Goal: Ask a question

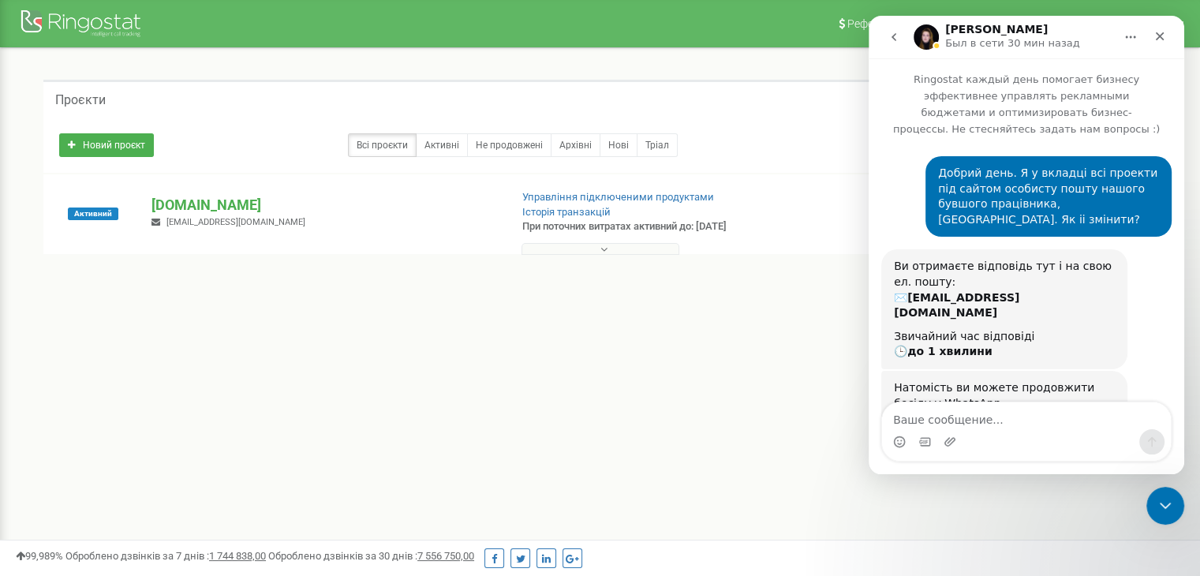
scroll to position [2, 0]
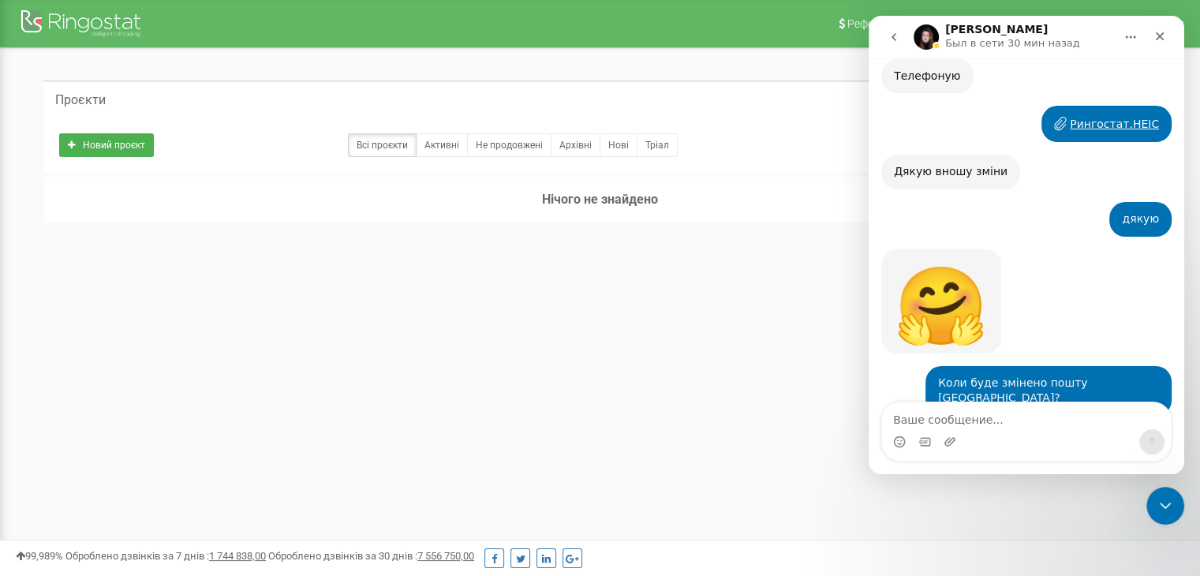
scroll to position [2039, 0]
click at [746, 331] on div "Реферальна програма Налаштування профілю Вихід Проєкти Новий проєкт Всі проєкти…" at bounding box center [600, 473] width 1200 height 947
click at [444, 143] on link "Активні" at bounding box center [442, 145] width 52 height 24
click at [387, 146] on link "Всі проєкти" at bounding box center [382, 145] width 69 height 24
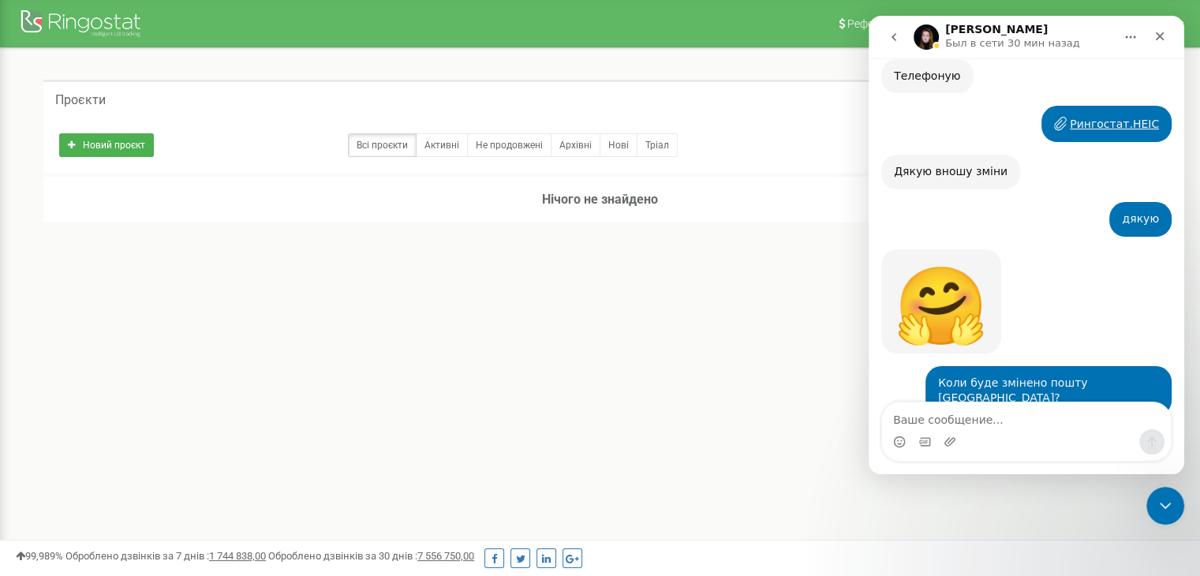
click at [975, 421] on textarea "Ваше сообщение..." at bounding box center [1026, 415] width 289 height 27
type textarea "N"
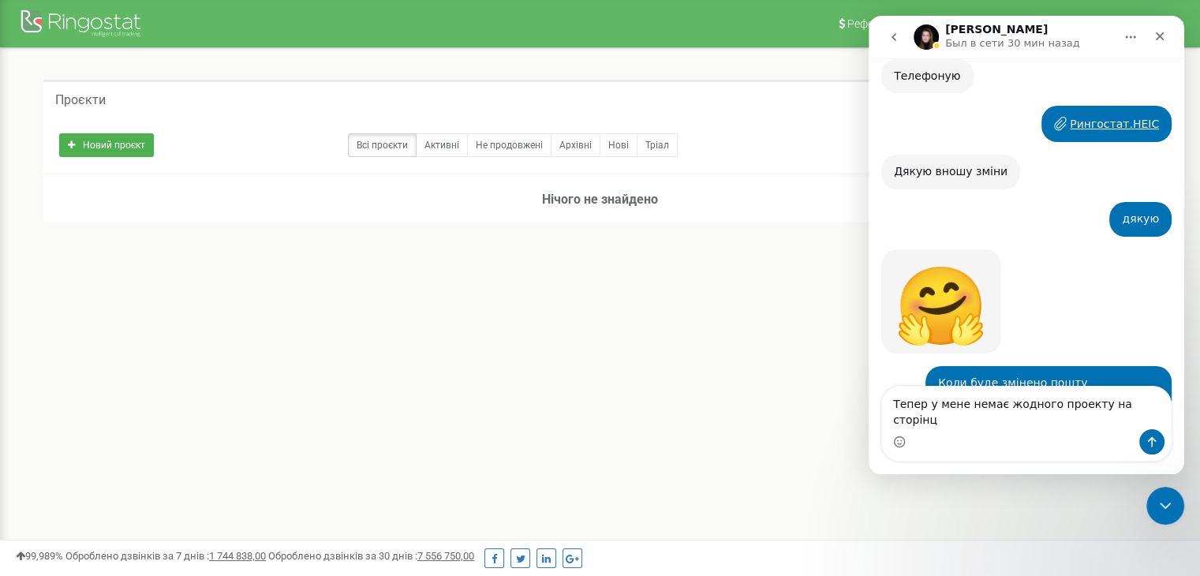
type textarea "Тепер у мене немає жодного проекту на сторінці"
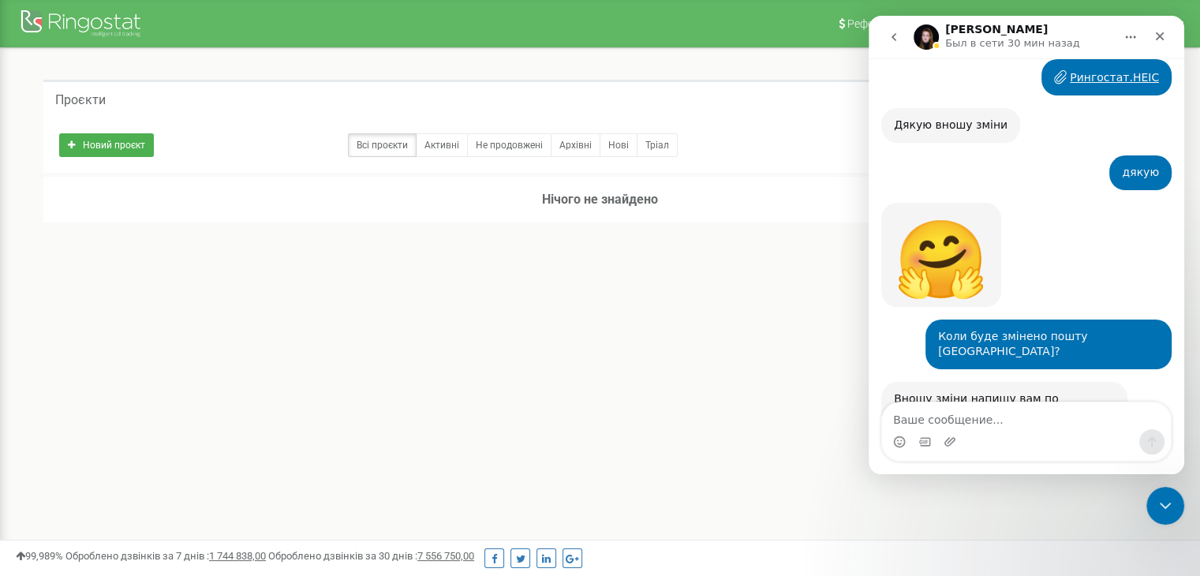
scroll to position [2090, 0]
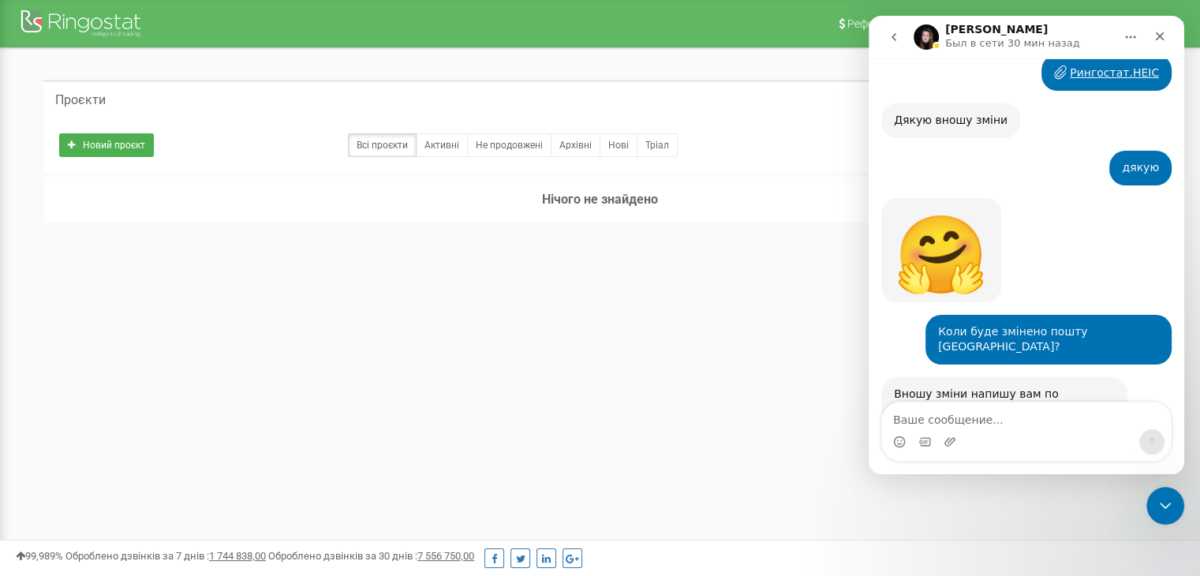
click at [718, 313] on div "Реферальна програма Налаштування профілю Вихід Проєкти Новий проєкт Всі проєкти…" at bounding box center [600, 473] width 1200 height 947
click at [1163, 32] on icon "Закрыть" at bounding box center [1160, 36] width 13 height 13
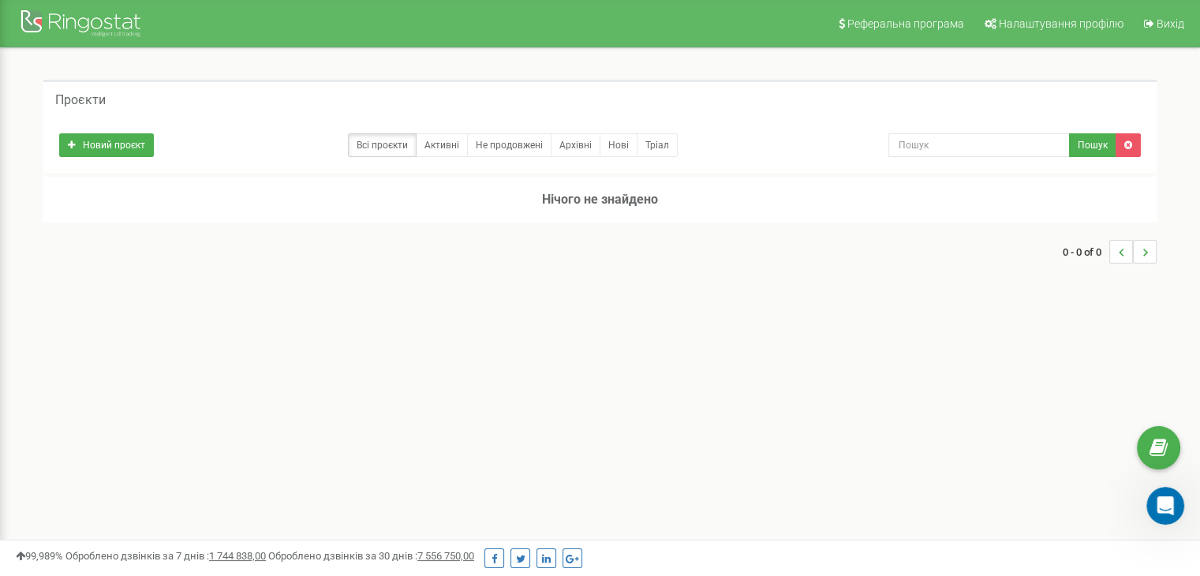
click at [972, 262] on div "0 - 0 of 0" at bounding box center [599, 251] width 1113 height 55
click at [567, 143] on link "Архівні" at bounding box center [576, 145] width 50 height 24
click at [617, 145] on link "Нові" at bounding box center [619, 145] width 38 height 24
click at [1168, 504] on icon "Open Intercom Messenger" at bounding box center [1165, 506] width 18 height 21
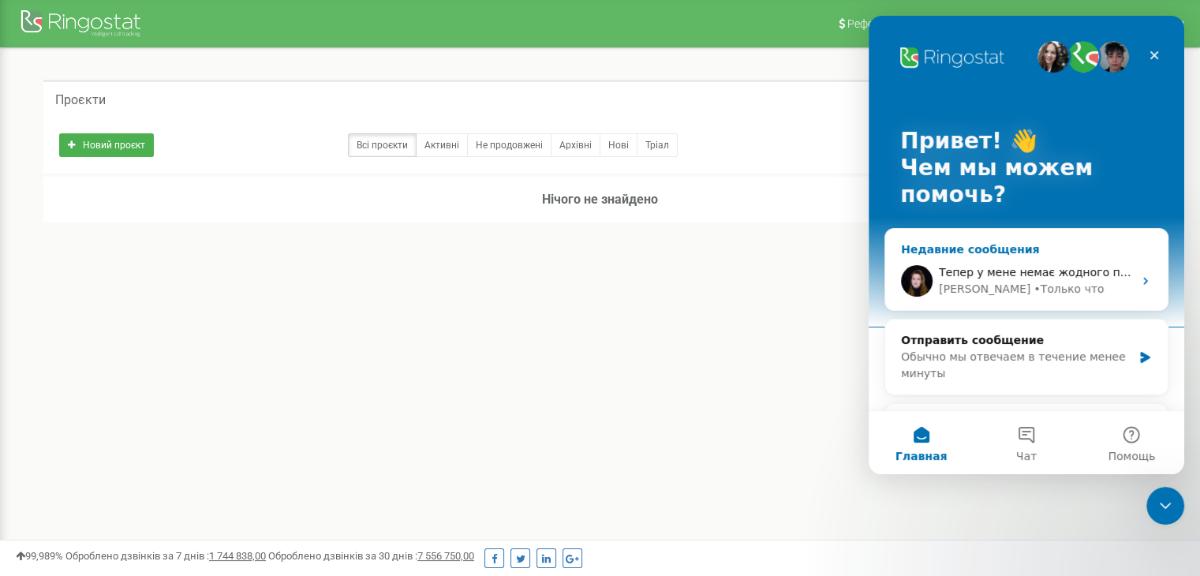
click at [1100, 275] on span "Тепер у мене немає жодного проекту на сторінці" at bounding box center [1084, 272] width 290 height 13
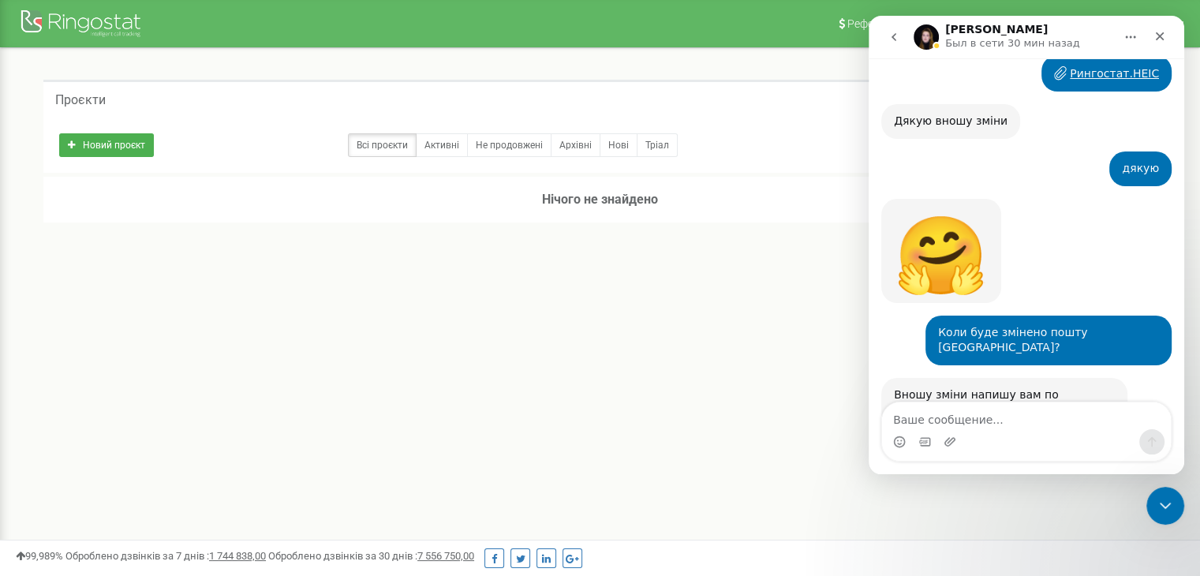
scroll to position [2090, 0]
click at [1160, 31] on icon "Закрыть" at bounding box center [1160, 36] width 13 height 13
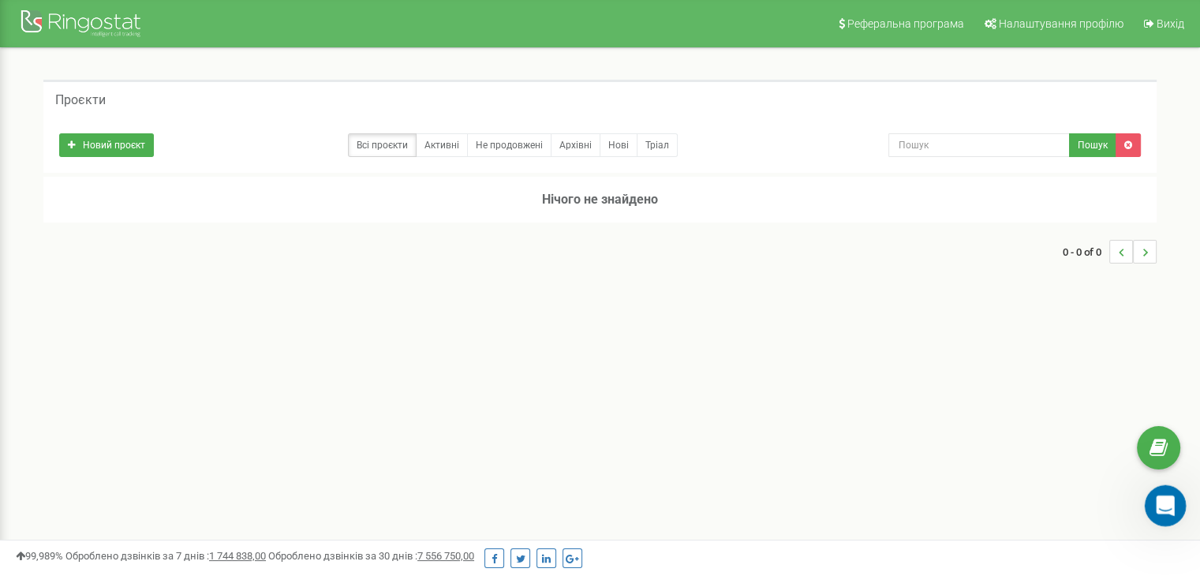
click at [1165, 506] on icon "Открыть службу сообщений Intercom" at bounding box center [1163, 504] width 26 height 26
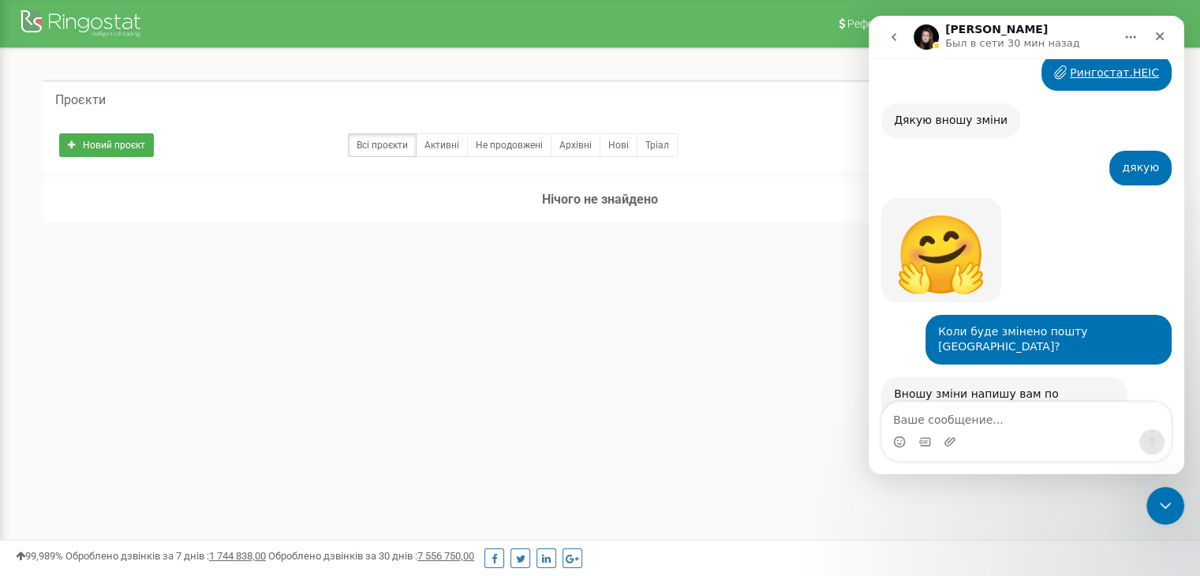
click at [896, 42] on icon "go back" at bounding box center [894, 37] width 13 height 13
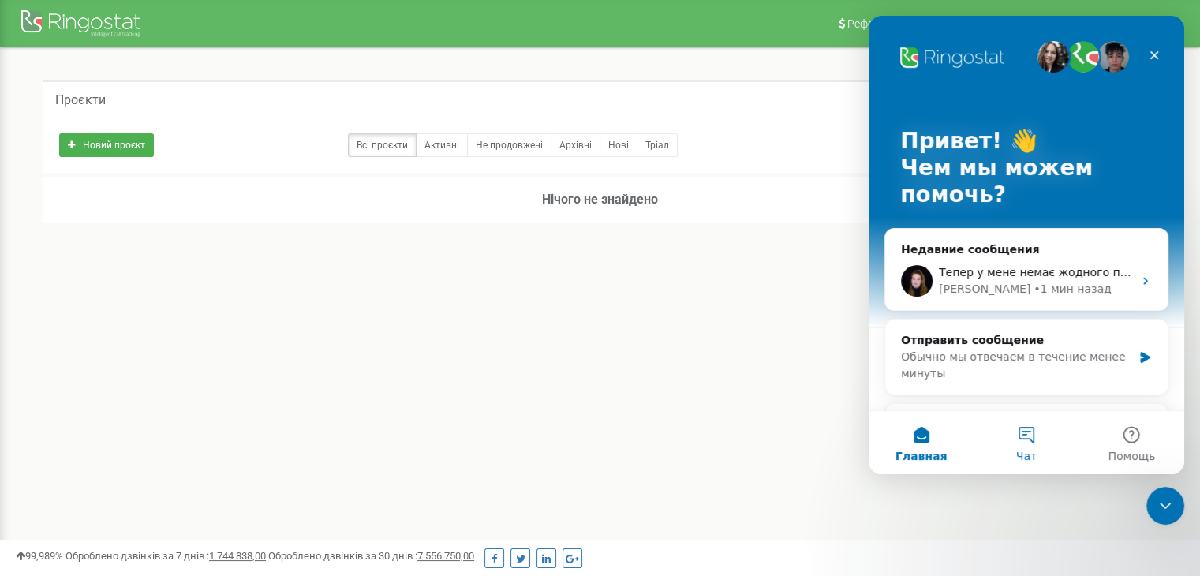
click at [1025, 439] on button "Чат" at bounding box center [1026, 442] width 105 height 63
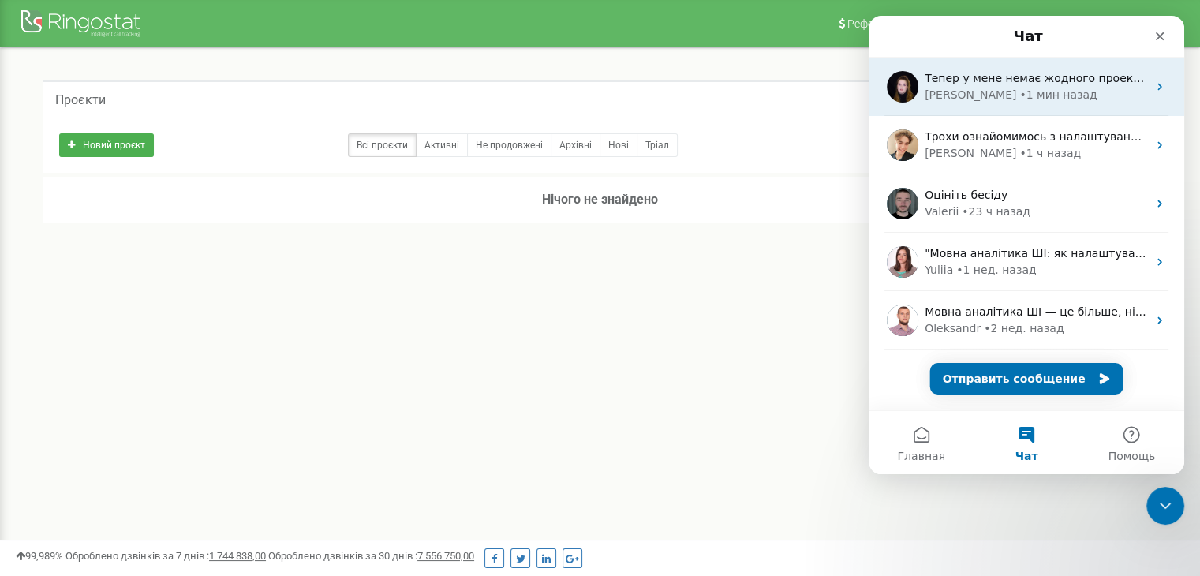
click at [1039, 82] on span "Тепер у мене немає жодного проекту на сторінці" at bounding box center [1070, 78] width 290 height 13
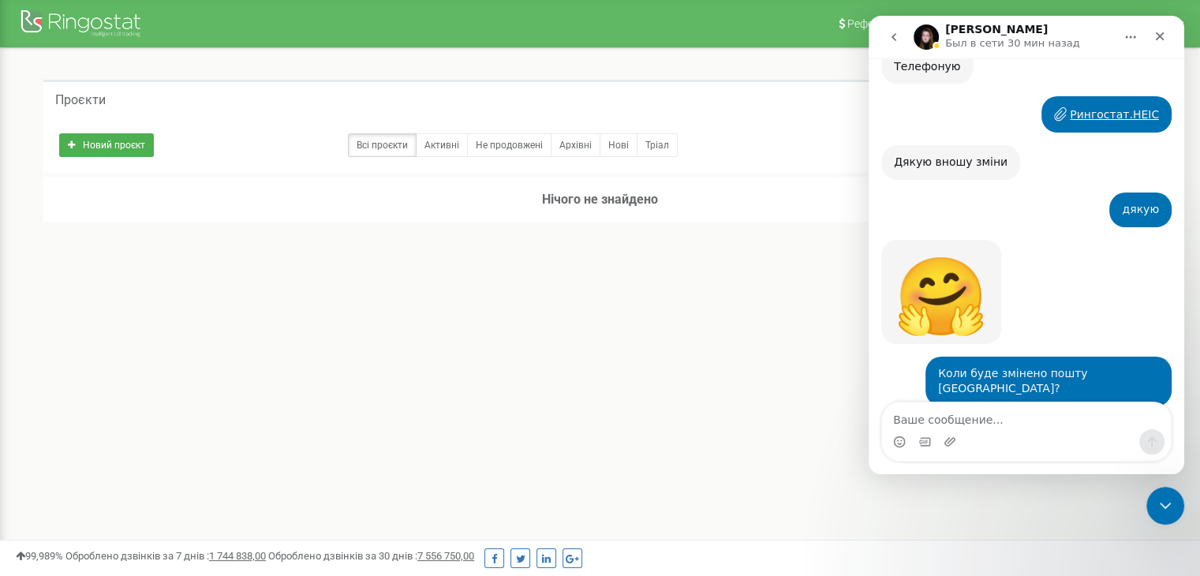
scroll to position [2090, 0]
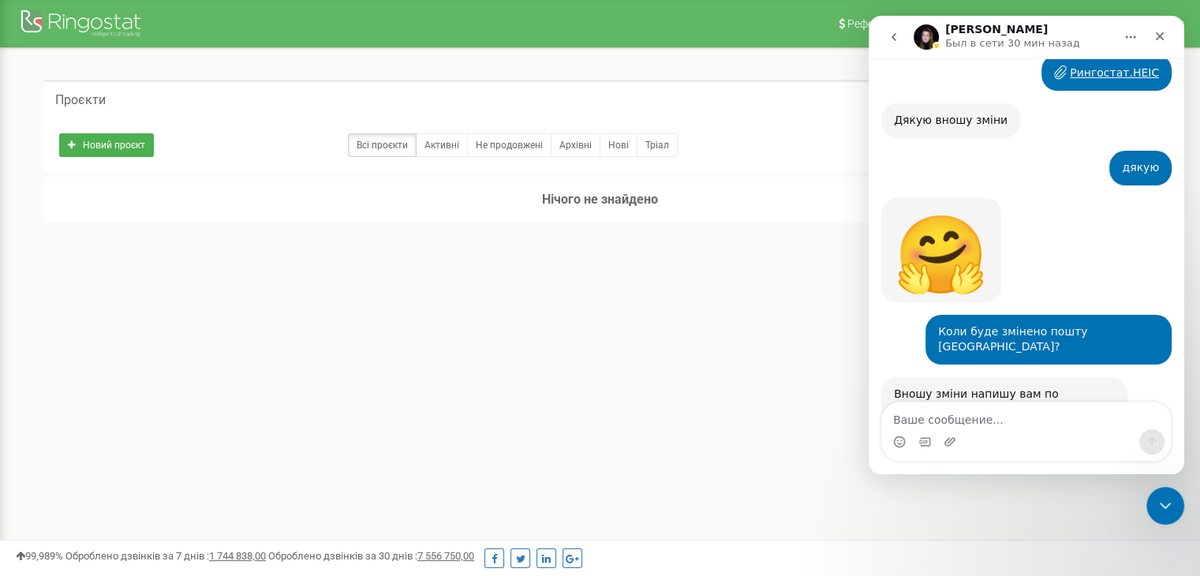
click at [659, 330] on div "Реферальна програма Налаштування профілю Вихід Проєкти Новий проєкт Всі проєкти…" at bounding box center [600, 473] width 1200 height 947
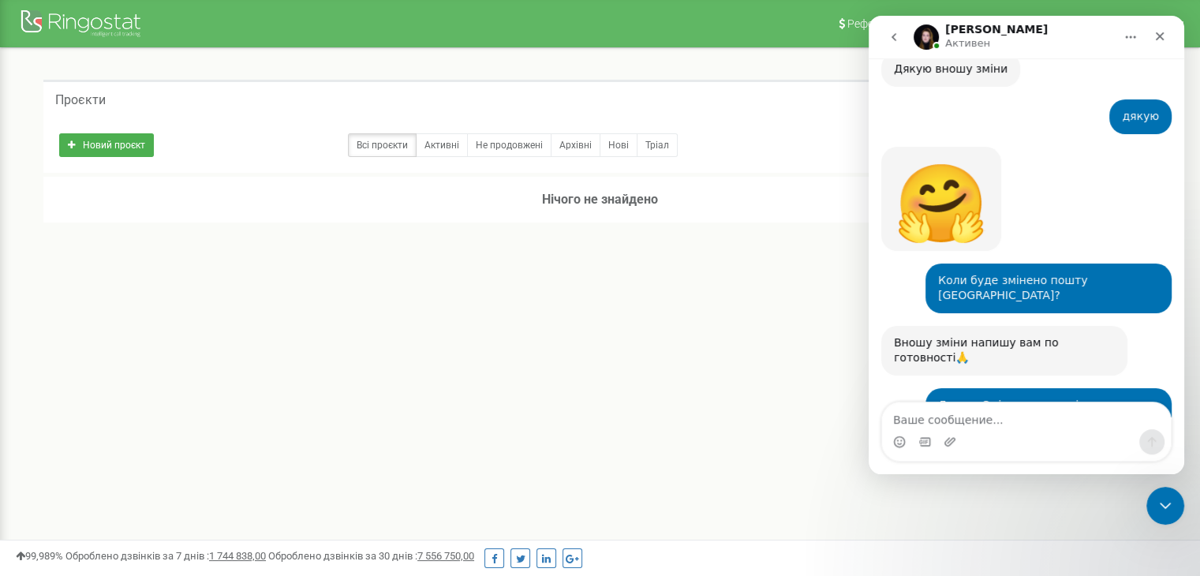
scroll to position [2152, 0]
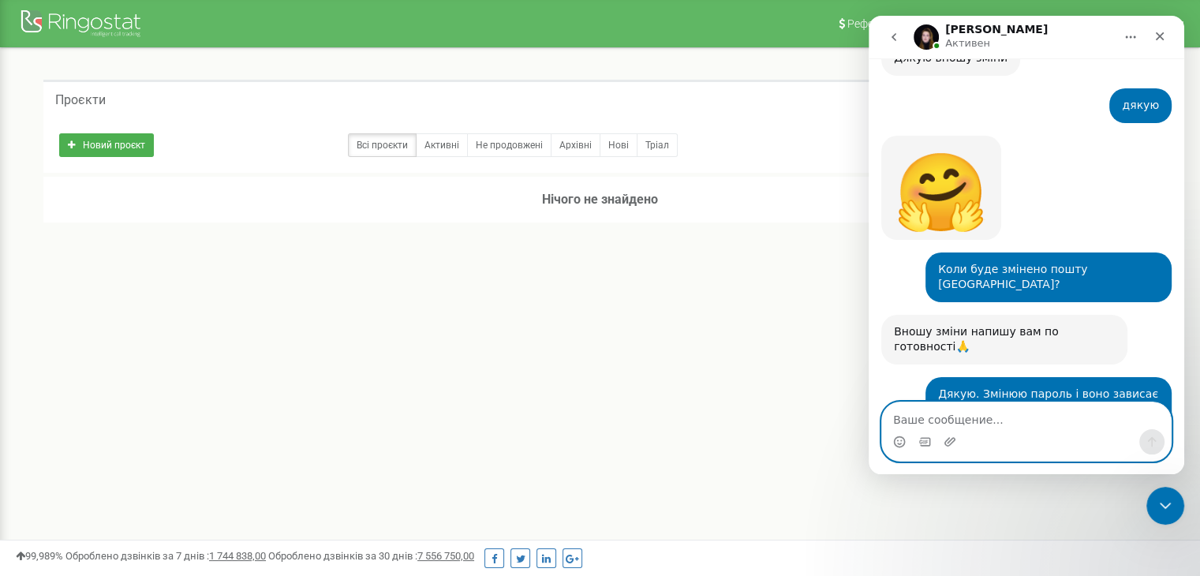
click at [970, 419] on textarea "Ваше сообщение..." at bounding box center [1026, 415] width 289 height 27
type textarea "n"
type textarea "так"
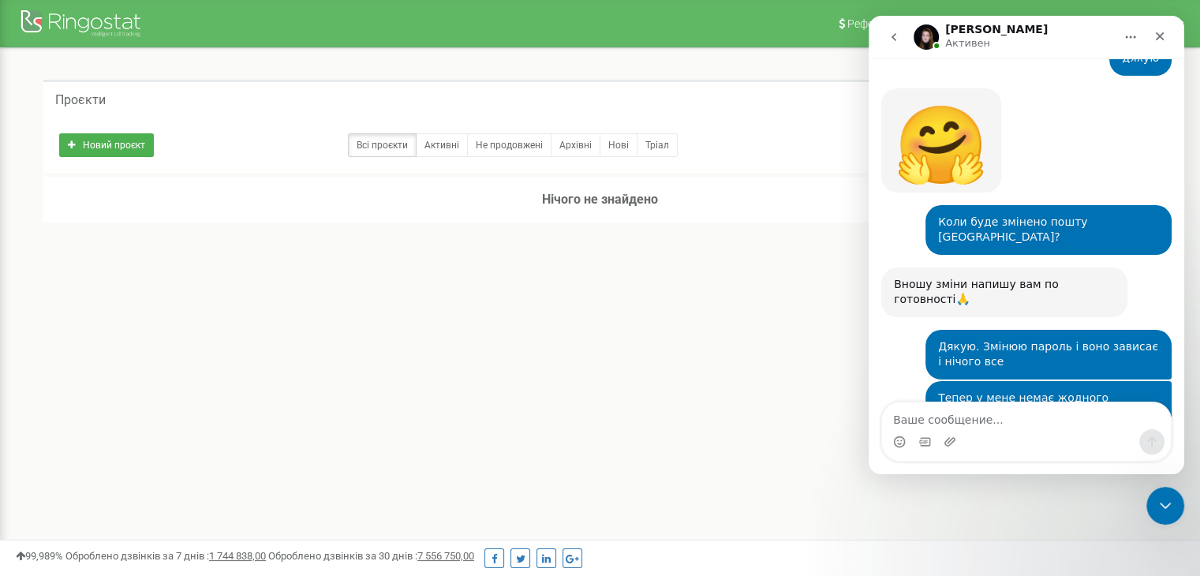
click at [762, 358] on div "Реферальна програма Налаштування профілю Вихід Проєкти Новий проєкт Всі проєкти…" at bounding box center [600, 473] width 1200 height 947
click at [769, 344] on div "Реферальна програма Налаштування профілю Вихід Проєкти Новий проєкт Всі проєкти…" at bounding box center [600, 473] width 1200 height 947
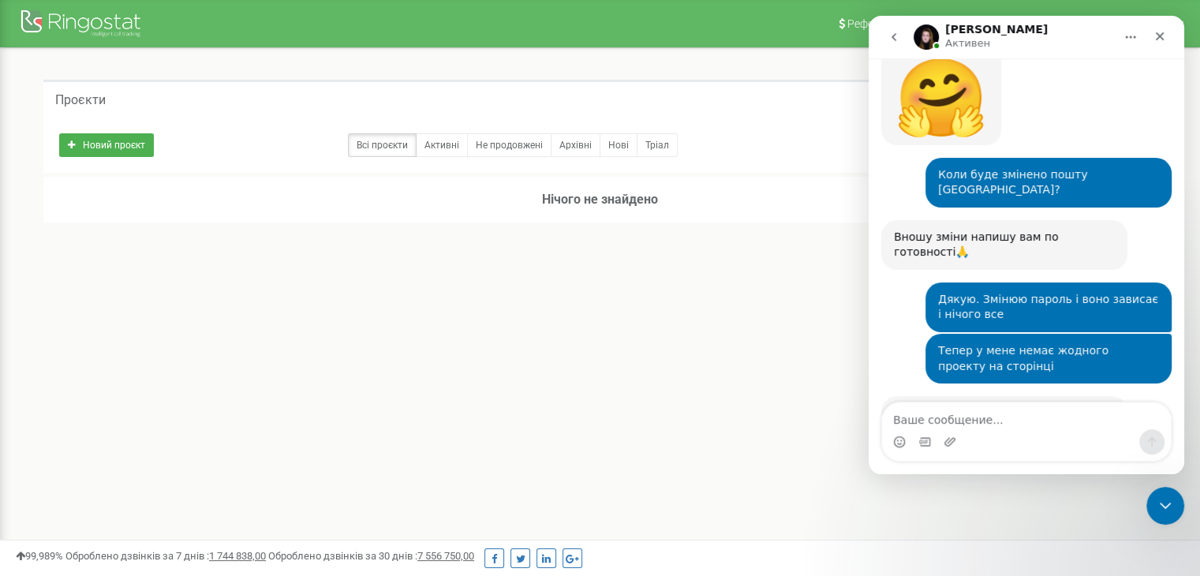
scroll to position [2247, 0]
click at [1159, 36] on icon "Закрыть" at bounding box center [1160, 36] width 9 height 9
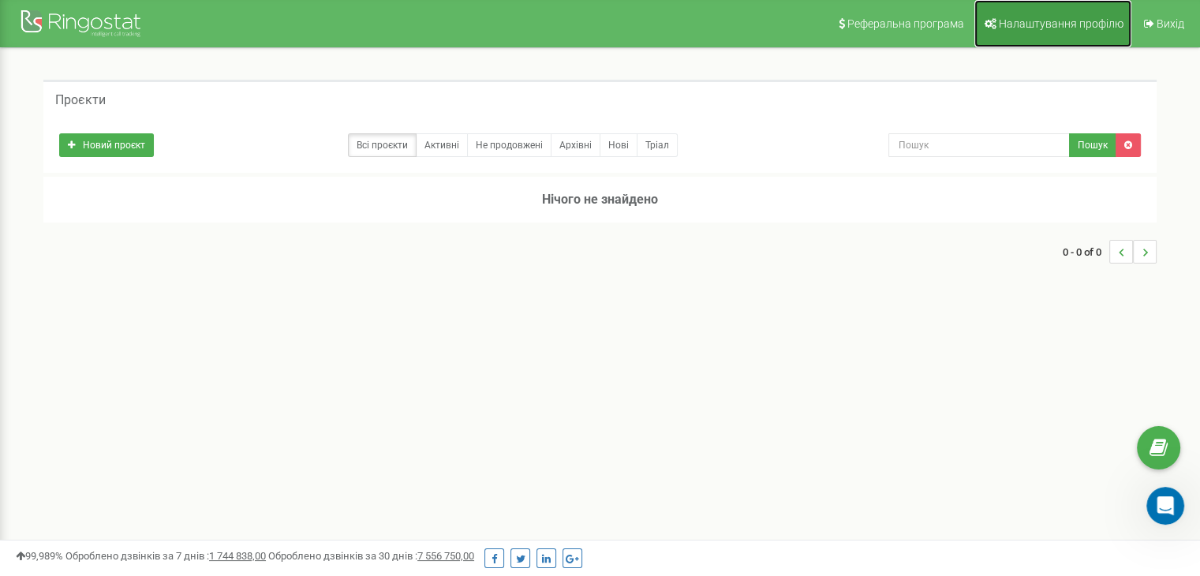
click at [1066, 20] on span "Налаштування профілю" at bounding box center [1061, 23] width 125 height 13
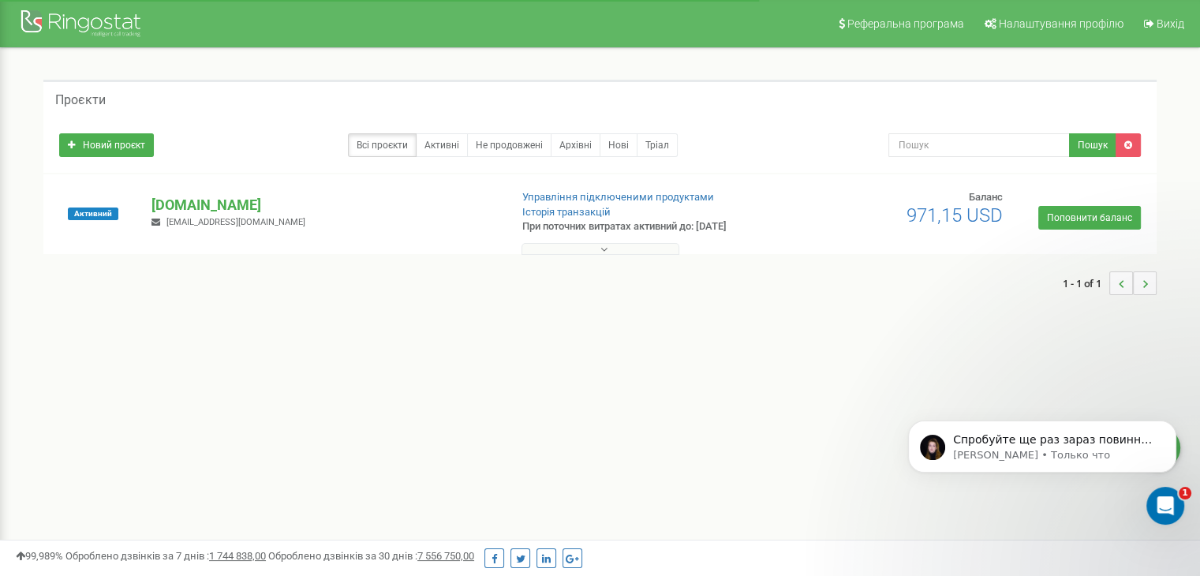
click at [1169, 507] on icon "Открыть службу сообщений Intercom" at bounding box center [1166, 506] width 26 height 26
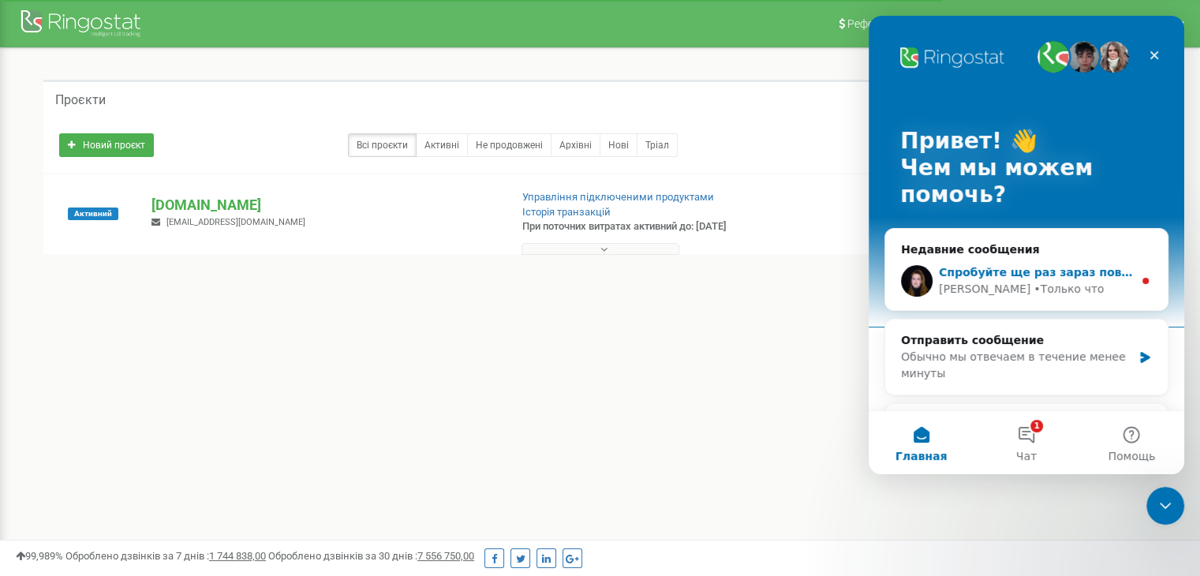
click at [1079, 286] on div "[PERSON_NAME] • Только что" at bounding box center [1036, 289] width 194 height 17
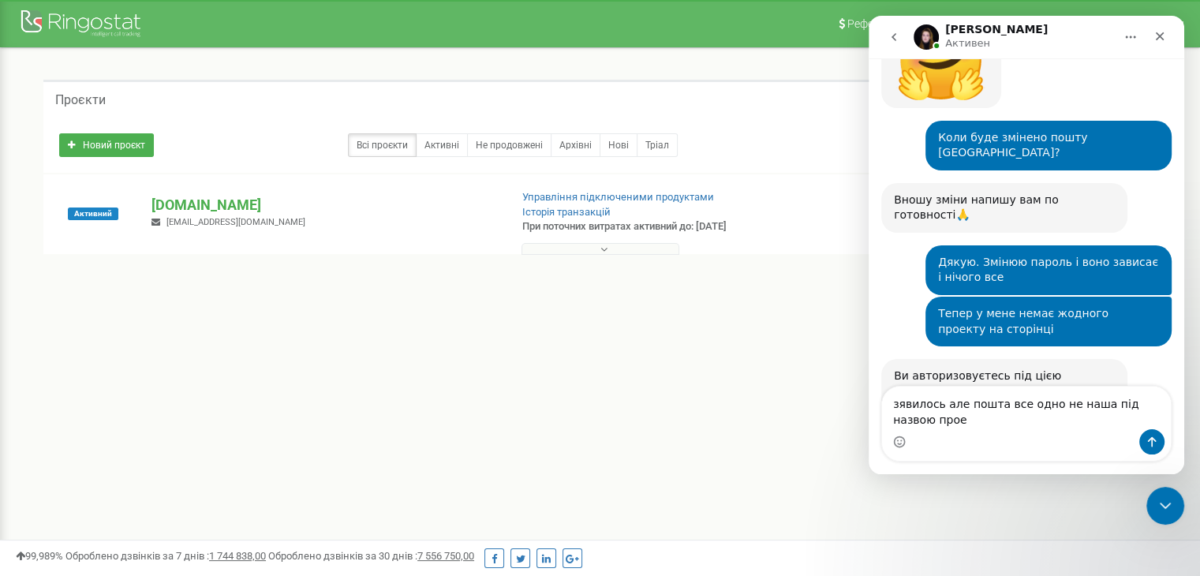
scroll to position [2298, 0]
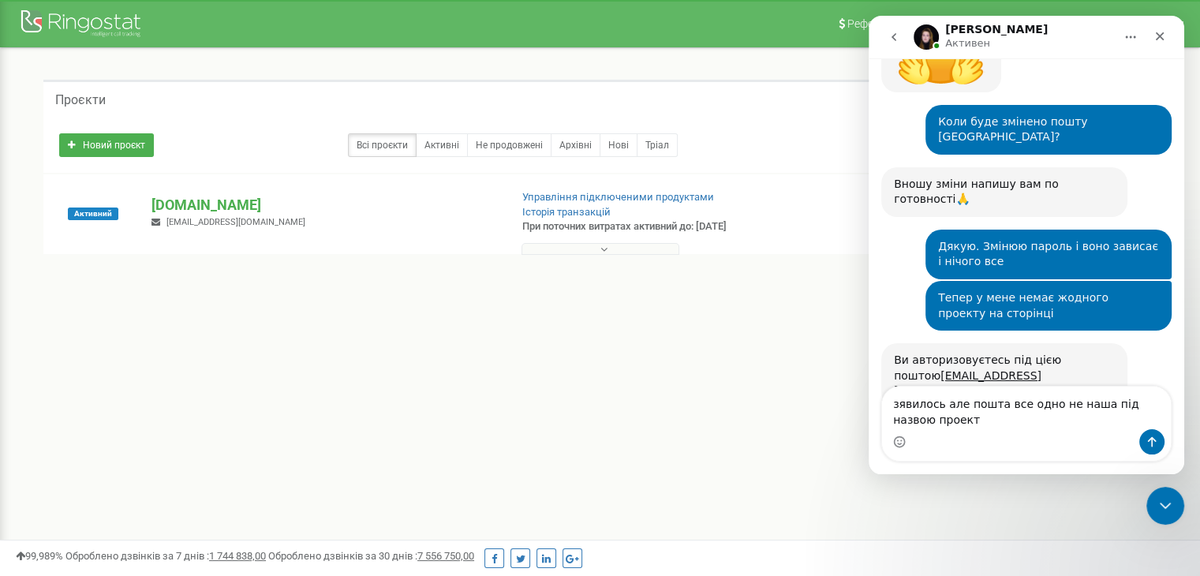
type textarea "зявилось але пошта все одно не наша під назвою проекту"
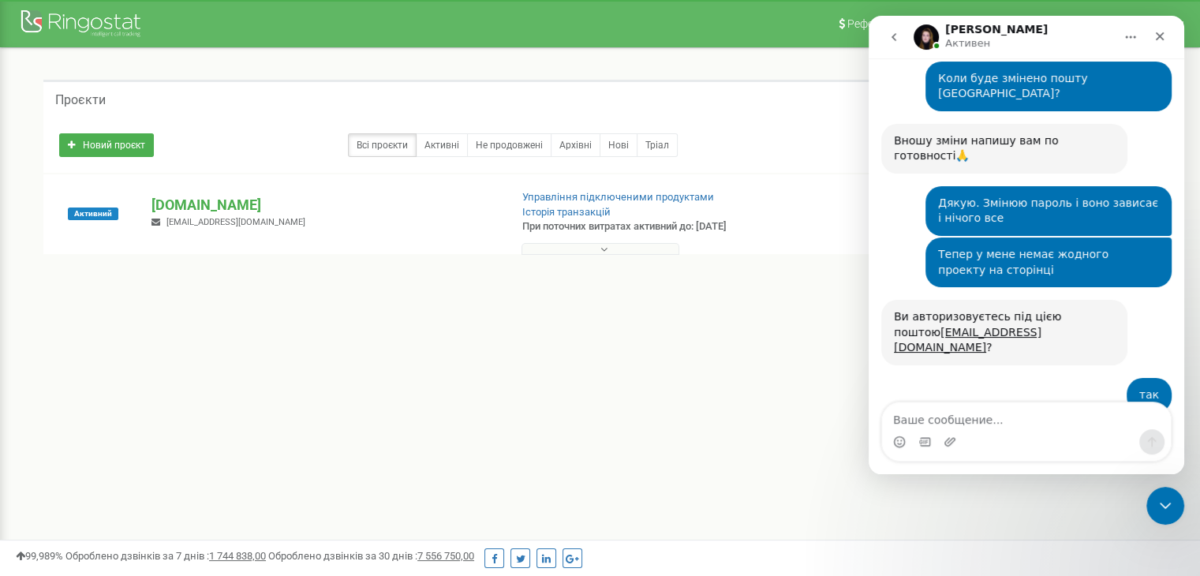
scroll to position [2345, 0]
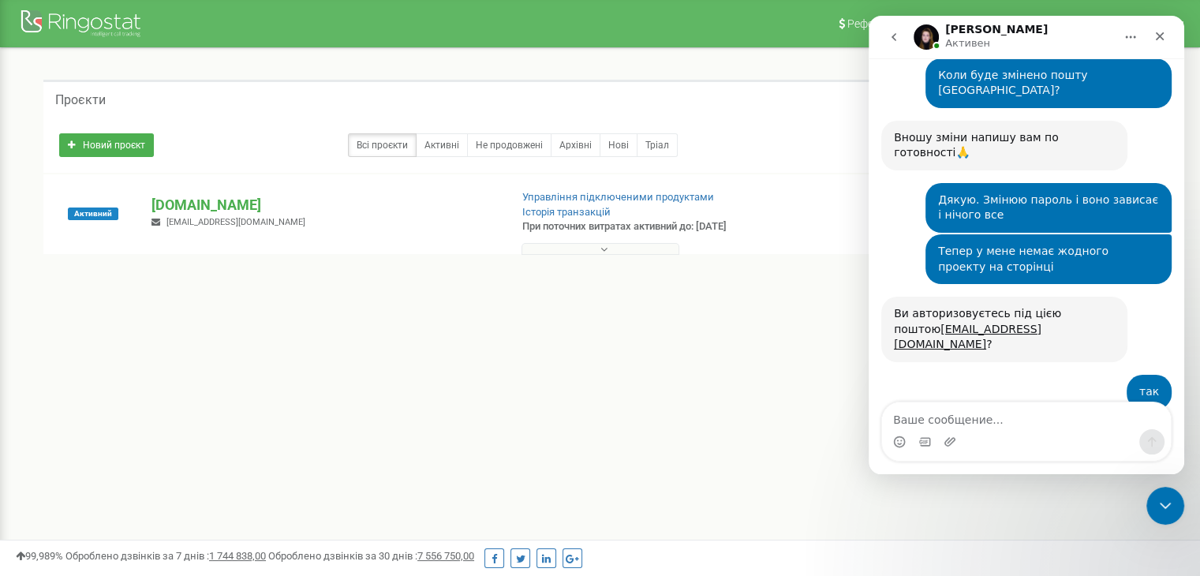
click at [680, 324] on div "Проєкти Новий проєкт Всі проєкти Активні Не продовжені Архівні [GEOGRAPHIC_DATA…" at bounding box center [600, 195] width 1176 height 294
click at [730, 348] on div "Реферальна програма Налаштування профілю Вихід Проєкти Новий проєкт Всі проєкти…" at bounding box center [600, 473] width 1200 height 947
